Goal: Task Accomplishment & Management: Complete application form

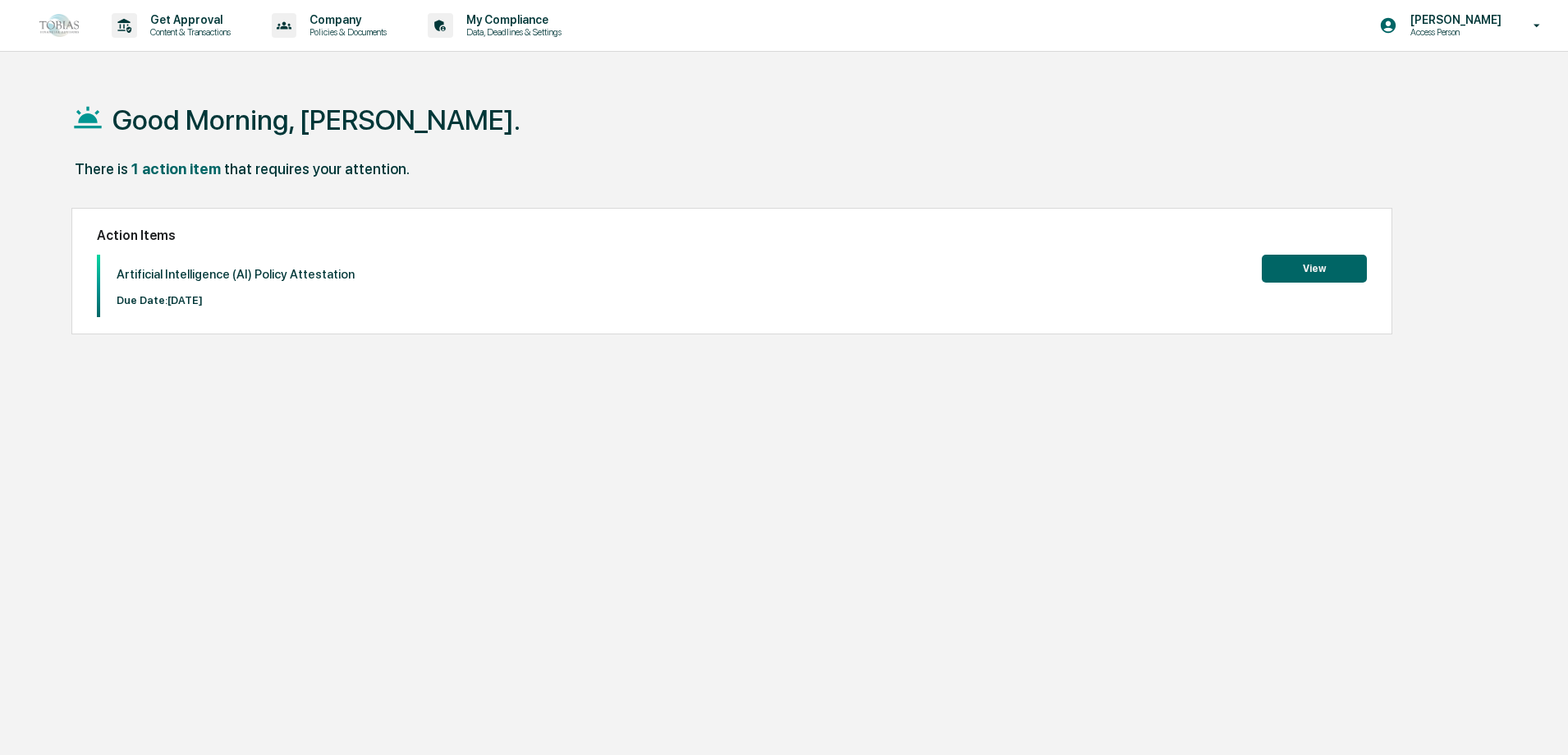
click at [1318, 268] on button "View" at bounding box center [1315, 268] width 105 height 28
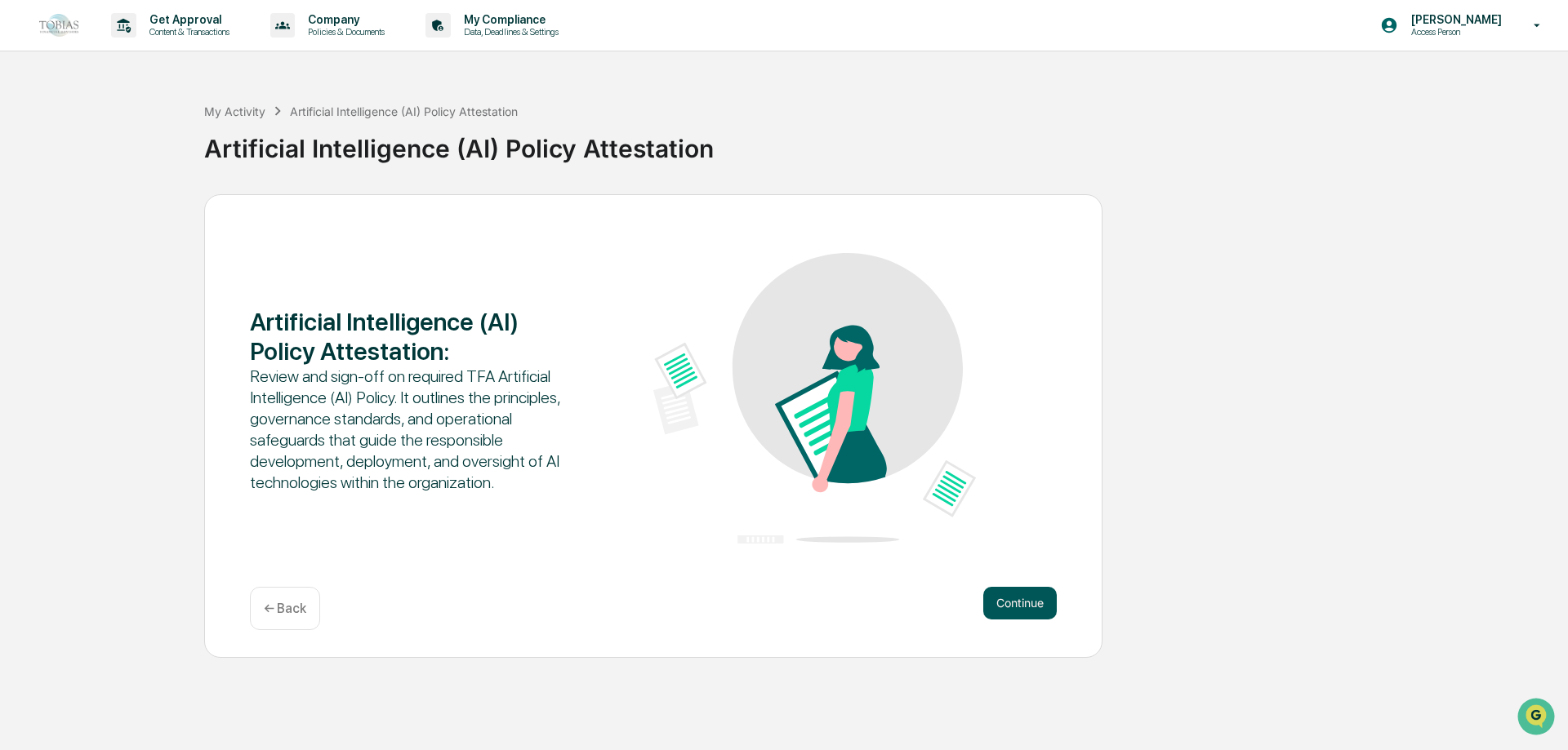
click at [1012, 605] on button "Continue" at bounding box center [1020, 603] width 74 height 33
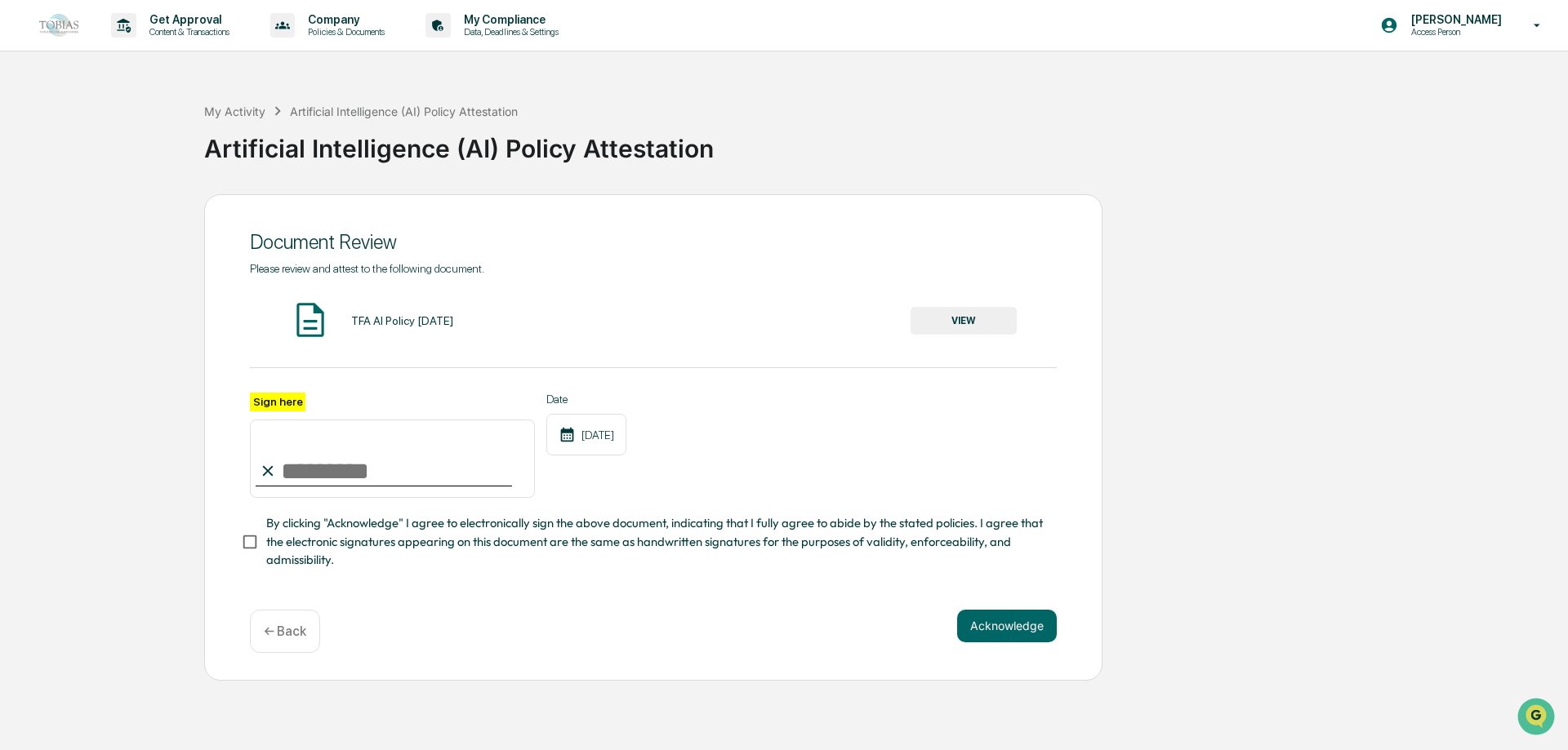
click at [431, 460] on input "Sign here" at bounding box center [392, 459] width 285 height 78
type input "**********"
click at [276, 548] on span "By clicking "Acknowledge" I agree to electronically sign the above document, in…" at bounding box center [654, 542] width 777 height 55
click at [982, 318] on button "VIEW" at bounding box center [964, 321] width 106 height 27
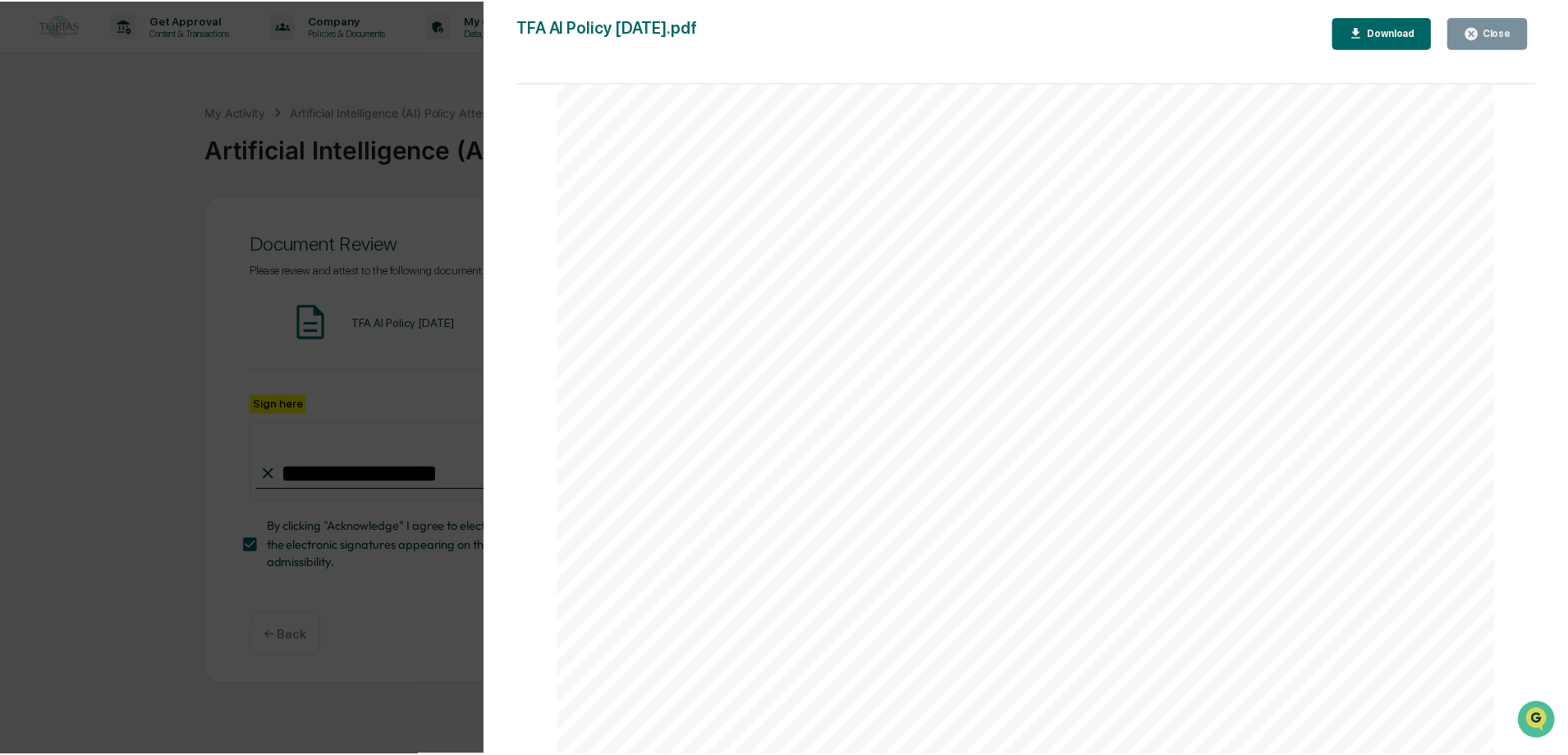
scroll to position [3122, 0]
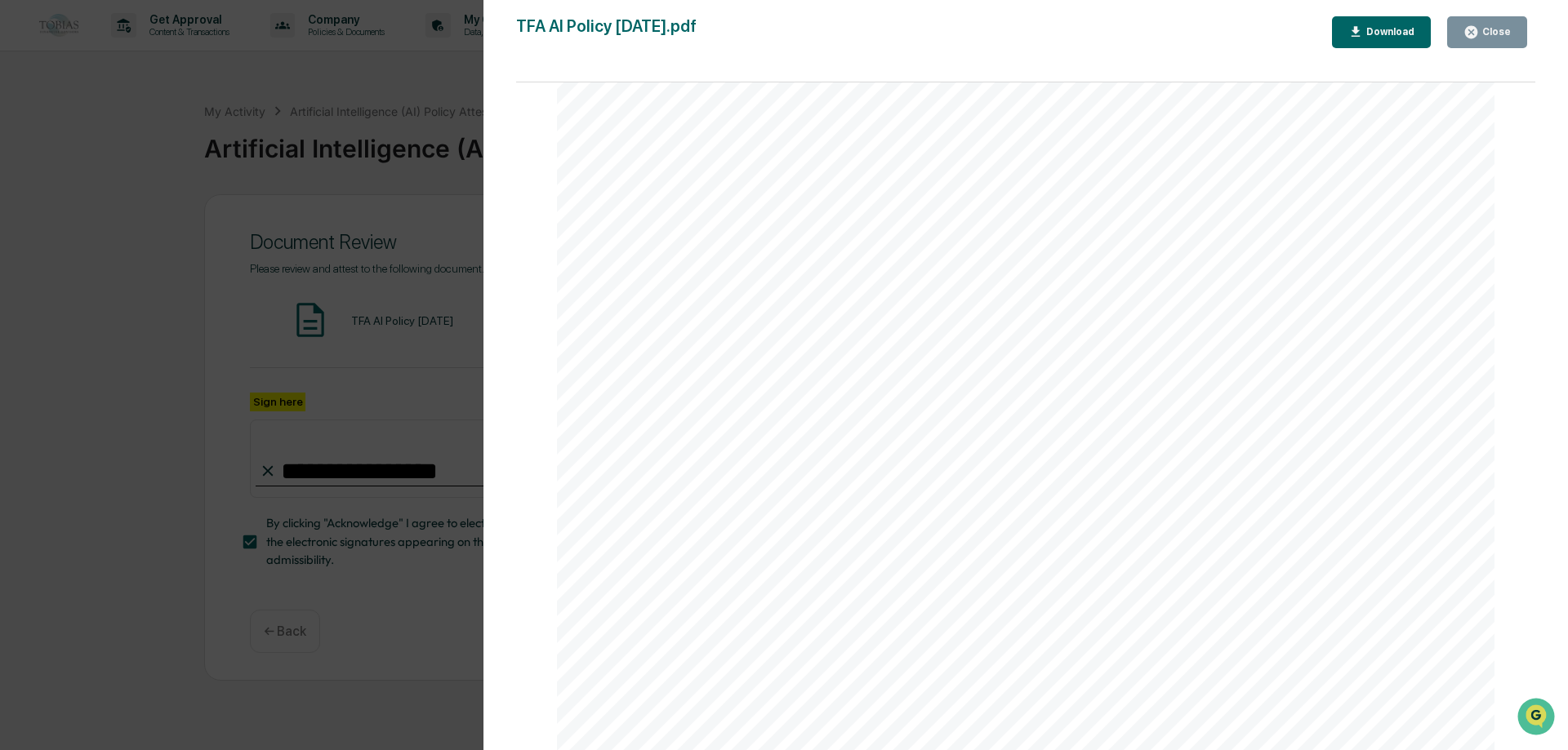
click at [1482, 34] on div "Close" at bounding box center [1494, 31] width 32 height 12
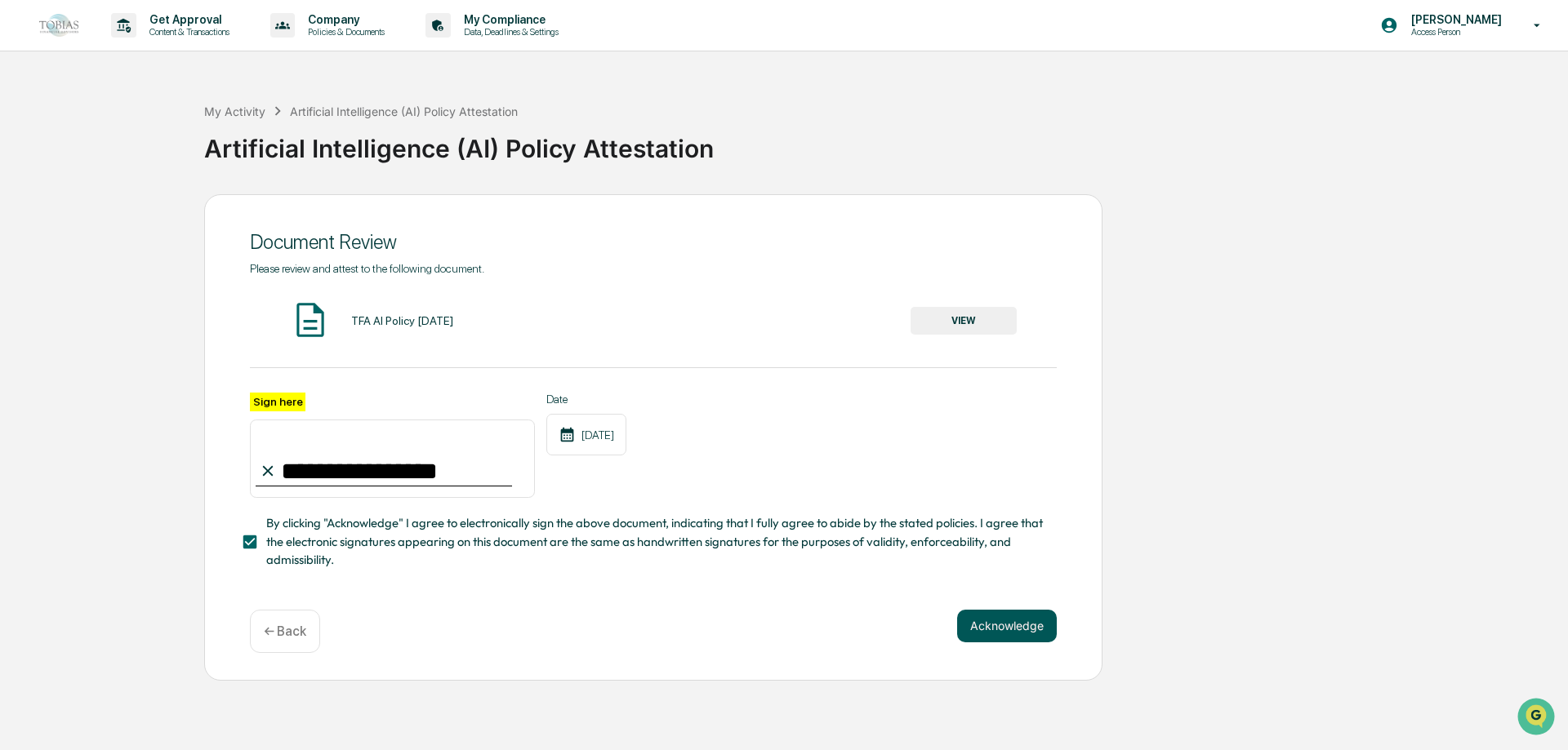
click at [993, 627] on button "Acknowledge" at bounding box center [1006, 626] width 99 height 33
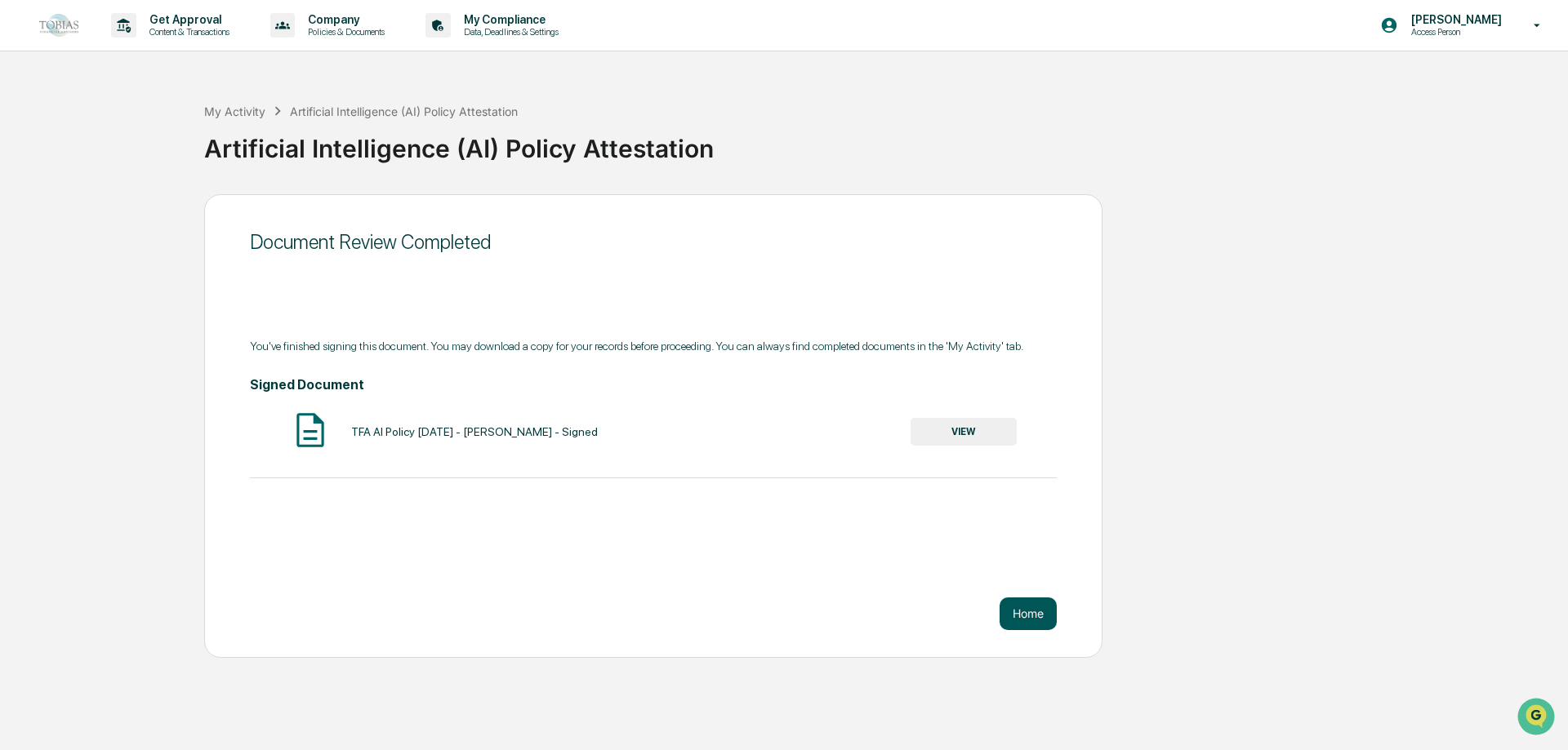
click at [1028, 608] on button "Home" at bounding box center [1028, 614] width 58 height 33
